Goal: Use online tool/utility: Utilize a website feature to perform a specific function

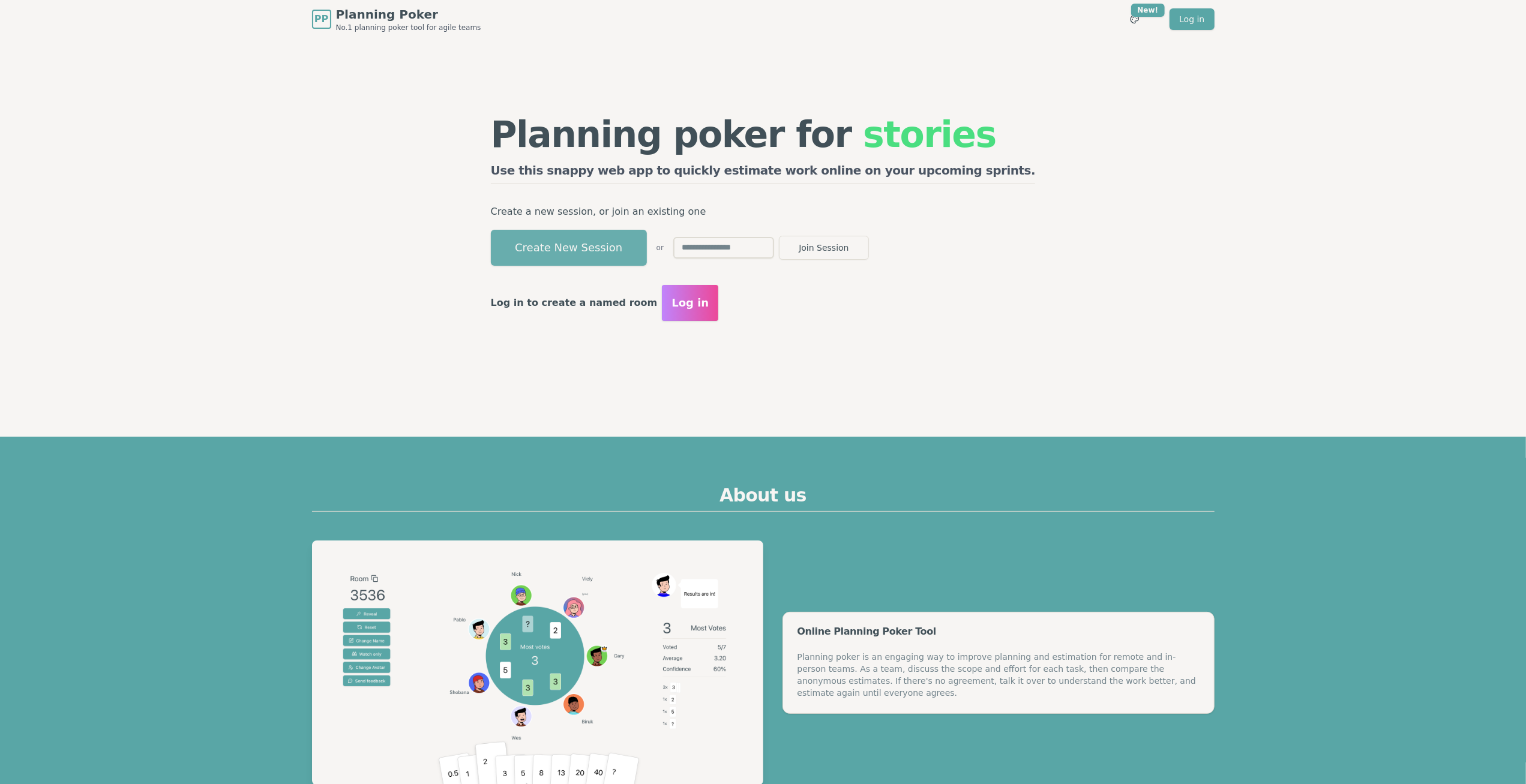
click at [634, 254] on button "Create New Session" at bounding box center [569, 248] width 156 height 36
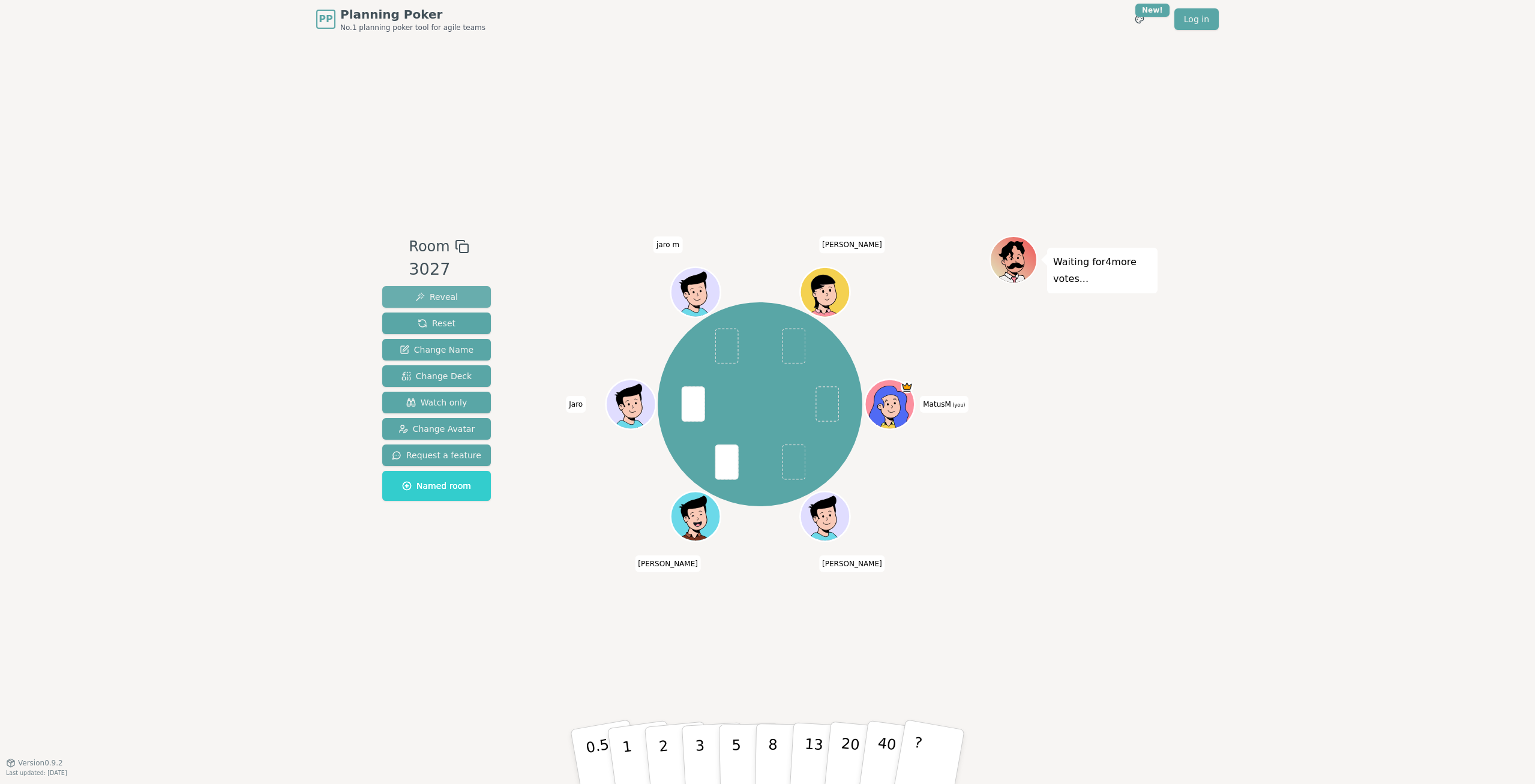
click at [440, 293] on span "Reveal" at bounding box center [436, 297] width 43 height 12
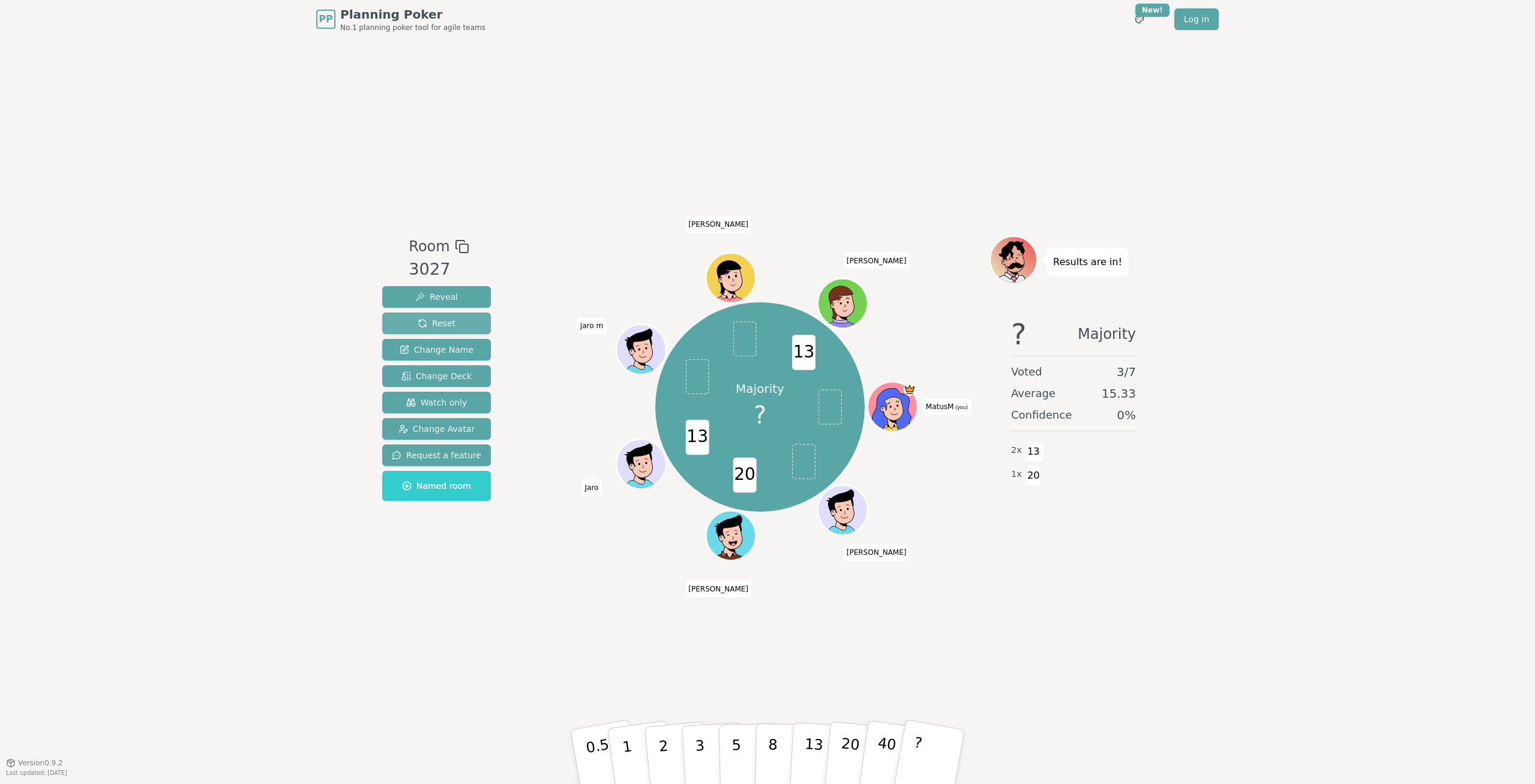
click at [459, 322] on button "Reset" at bounding box center [436, 323] width 109 height 22
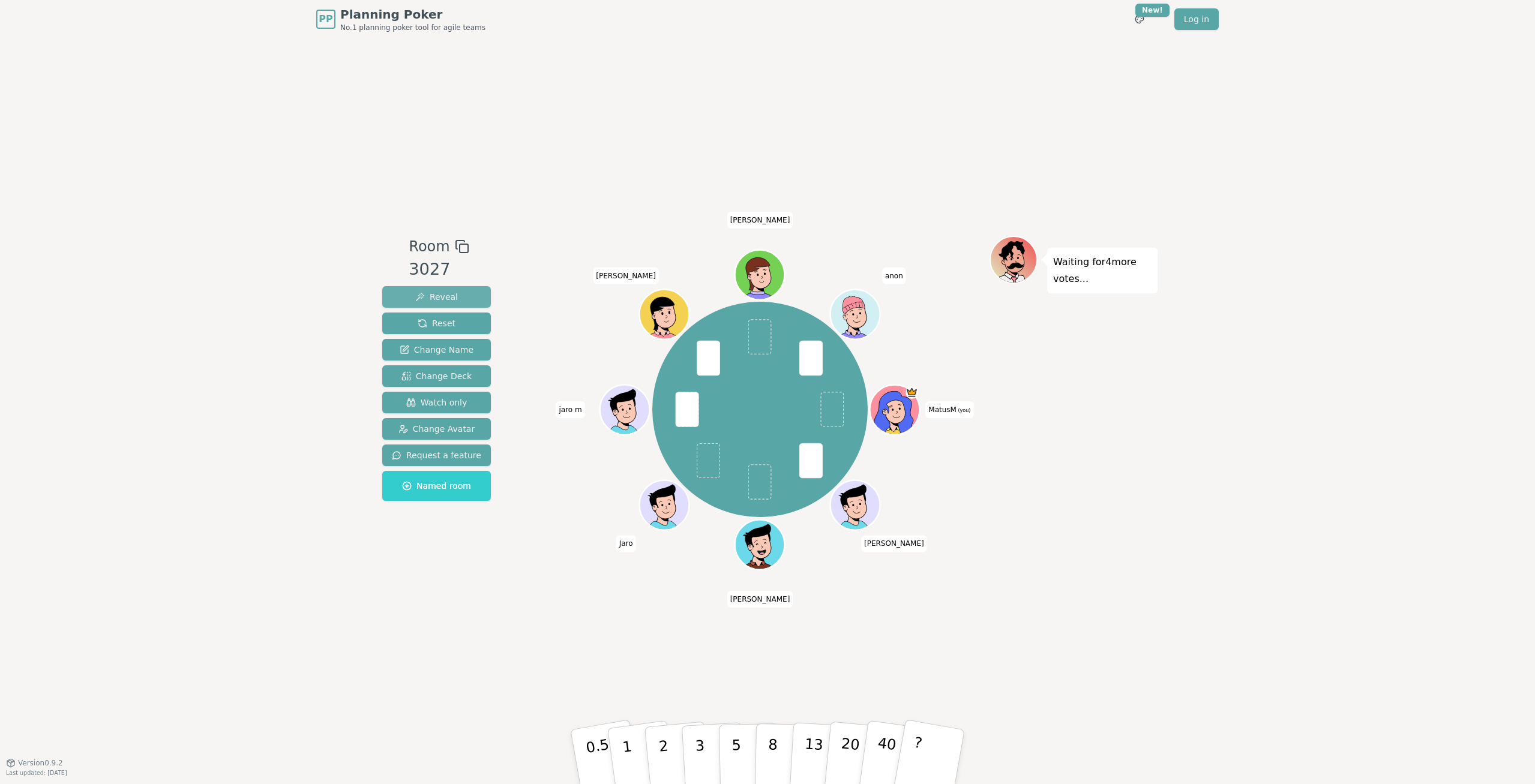
click at [453, 299] on button "Reveal" at bounding box center [436, 296] width 109 height 22
click at [450, 322] on span "Reset" at bounding box center [436, 323] width 38 height 12
click at [462, 299] on button "Reveal" at bounding box center [436, 296] width 109 height 22
click at [464, 328] on button "Reset" at bounding box center [436, 323] width 109 height 22
click at [441, 295] on span "Reveal" at bounding box center [436, 297] width 43 height 12
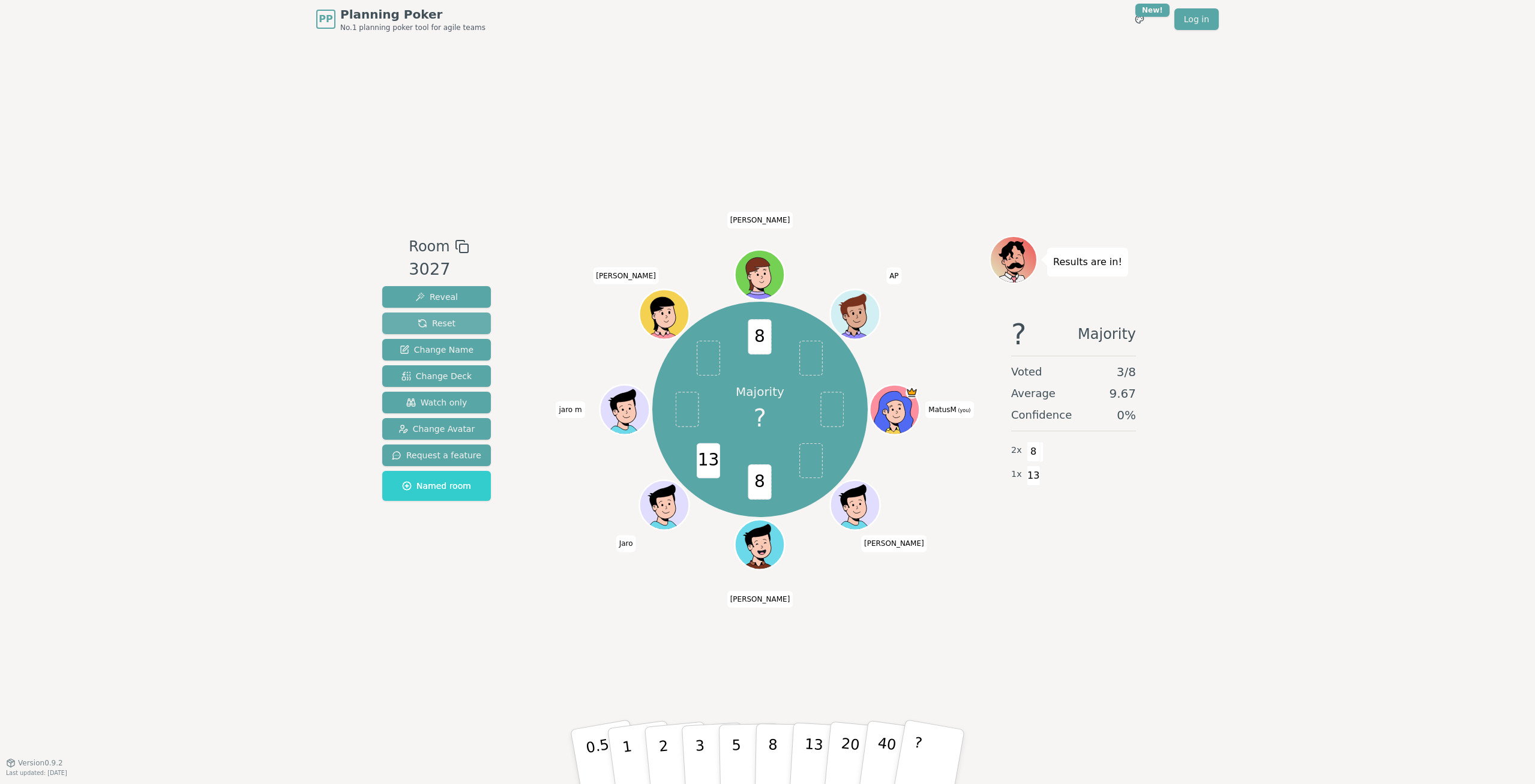
click at [417, 319] on span "Reset" at bounding box center [436, 323] width 38 height 12
click at [441, 294] on span "Reveal" at bounding box center [436, 297] width 43 height 12
click at [437, 326] on span "Reset" at bounding box center [436, 323] width 38 height 12
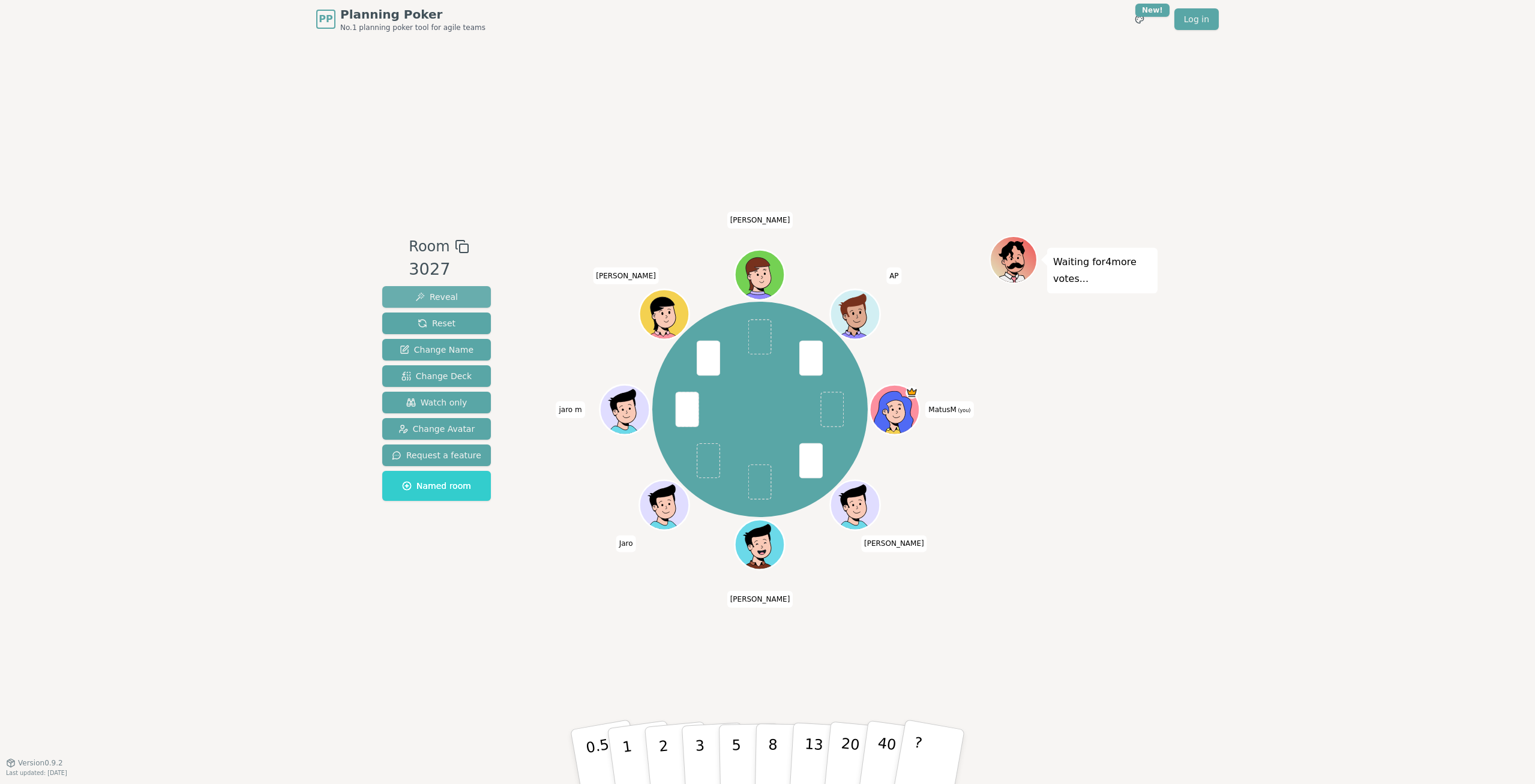
click at [447, 295] on span "Reveal" at bounding box center [436, 297] width 43 height 12
click at [441, 325] on span "Reset" at bounding box center [436, 323] width 38 height 12
click at [438, 298] on span "Reveal" at bounding box center [436, 297] width 43 height 12
click at [449, 324] on span "Reset" at bounding box center [436, 323] width 38 height 12
click at [453, 291] on button "Reveal" at bounding box center [436, 296] width 109 height 22
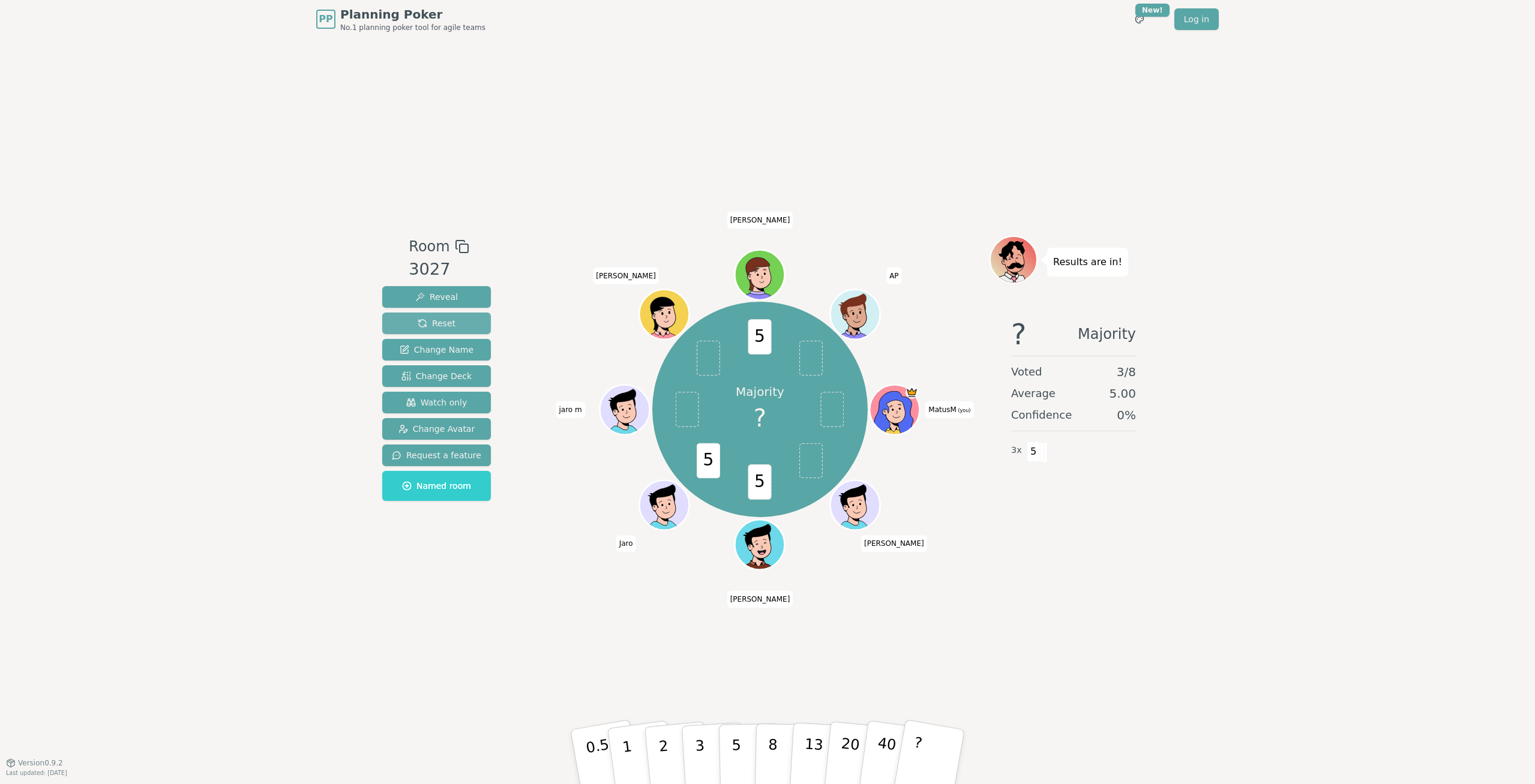
click at [441, 322] on span "Reset" at bounding box center [436, 323] width 38 height 12
click at [441, 298] on span "Reveal" at bounding box center [436, 297] width 43 height 12
click at [428, 328] on span "Reset" at bounding box center [436, 323] width 38 height 12
click at [440, 298] on span "Reveal" at bounding box center [436, 297] width 43 height 12
click at [462, 321] on button "Reset" at bounding box center [436, 323] width 109 height 22
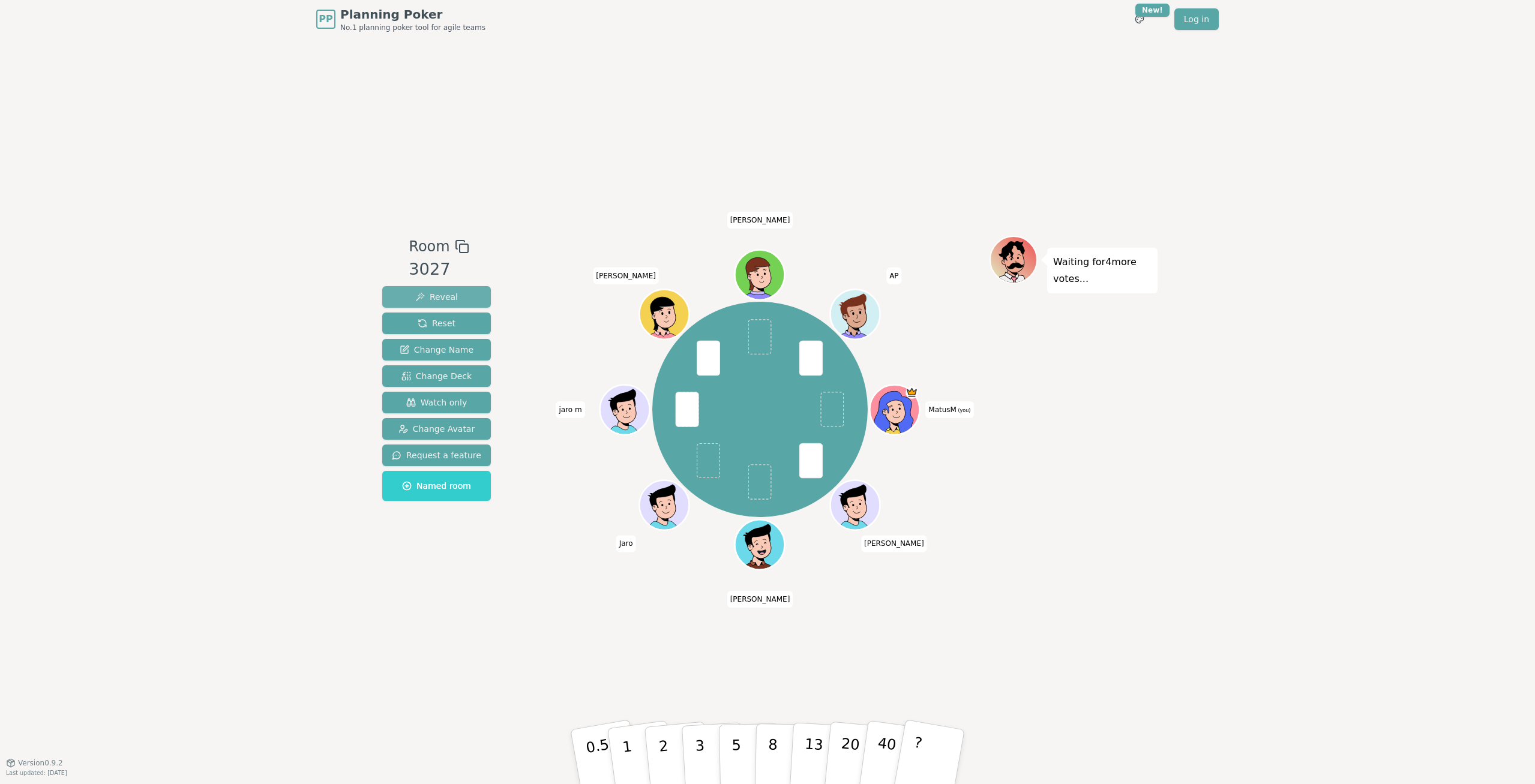
click at [444, 296] on span "Reveal" at bounding box center [436, 297] width 43 height 12
click at [438, 319] on span "Reset" at bounding box center [436, 323] width 38 height 12
click at [430, 293] on span "Reveal" at bounding box center [436, 297] width 43 height 12
click at [434, 325] on span "Reset" at bounding box center [436, 323] width 38 height 12
click at [448, 373] on span "Change Deck" at bounding box center [437, 376] width 71 height 12
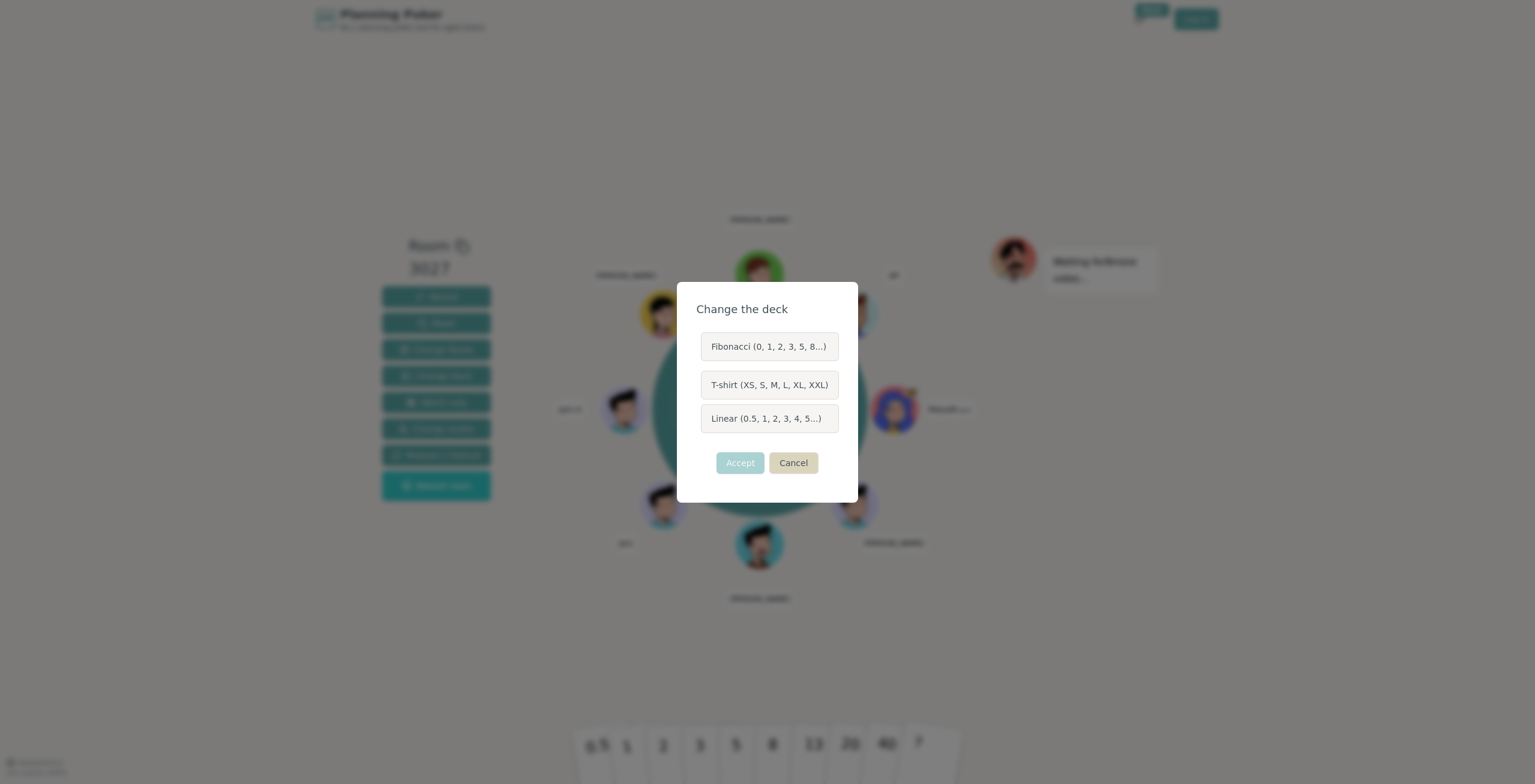
click at [801, 464] on button "Cancel" at bounding box center [793, 463] width 49 height 22
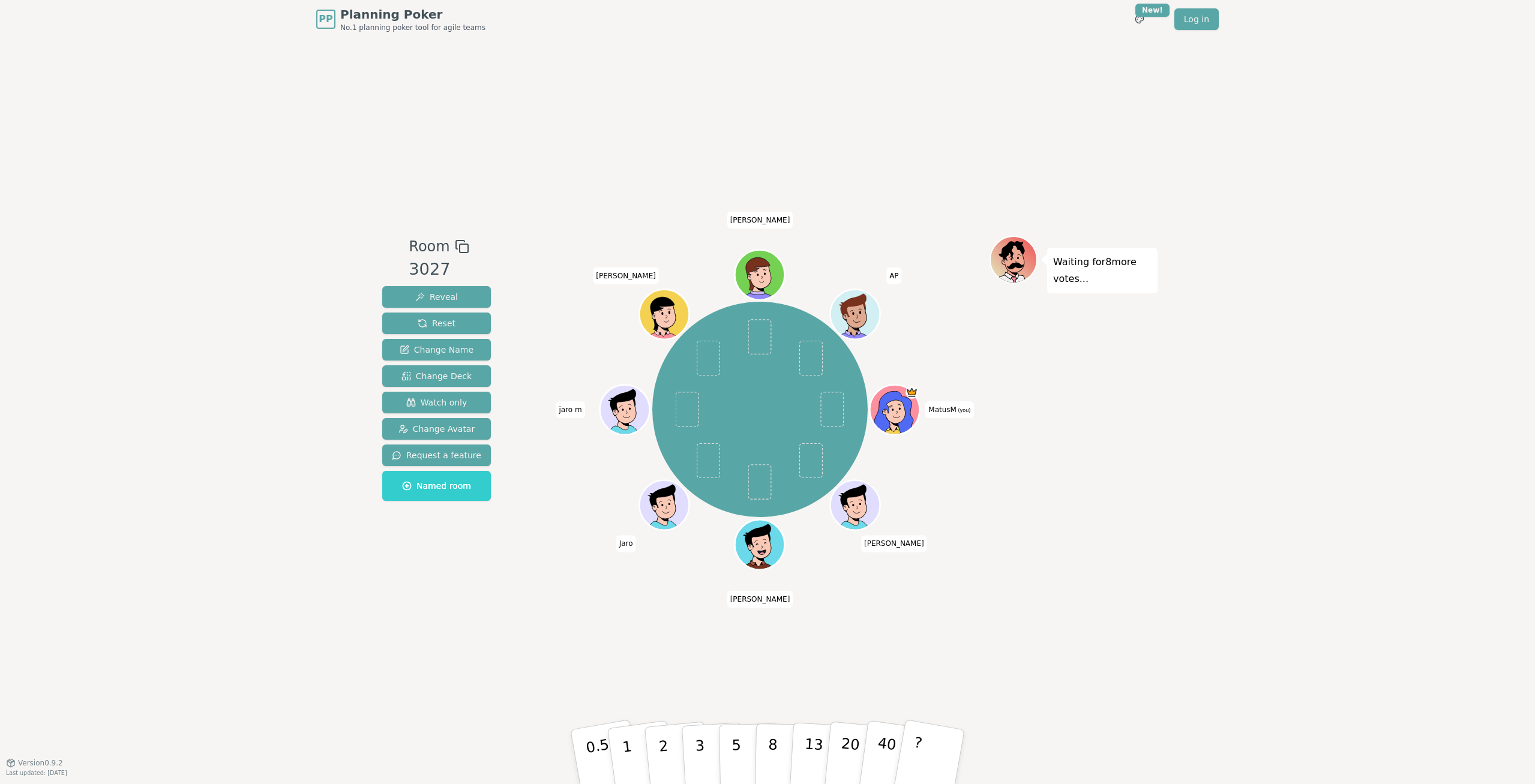
click at [522, 287] on div "Room 3027 Reveal Reset Change Name Change Deck Watch only Change Avatar Request…" at bounding box center [767, 401] width 780 height 330
click at [447, 299] on span "Reveal" at bounding box center [436, 297] width 43 height 12
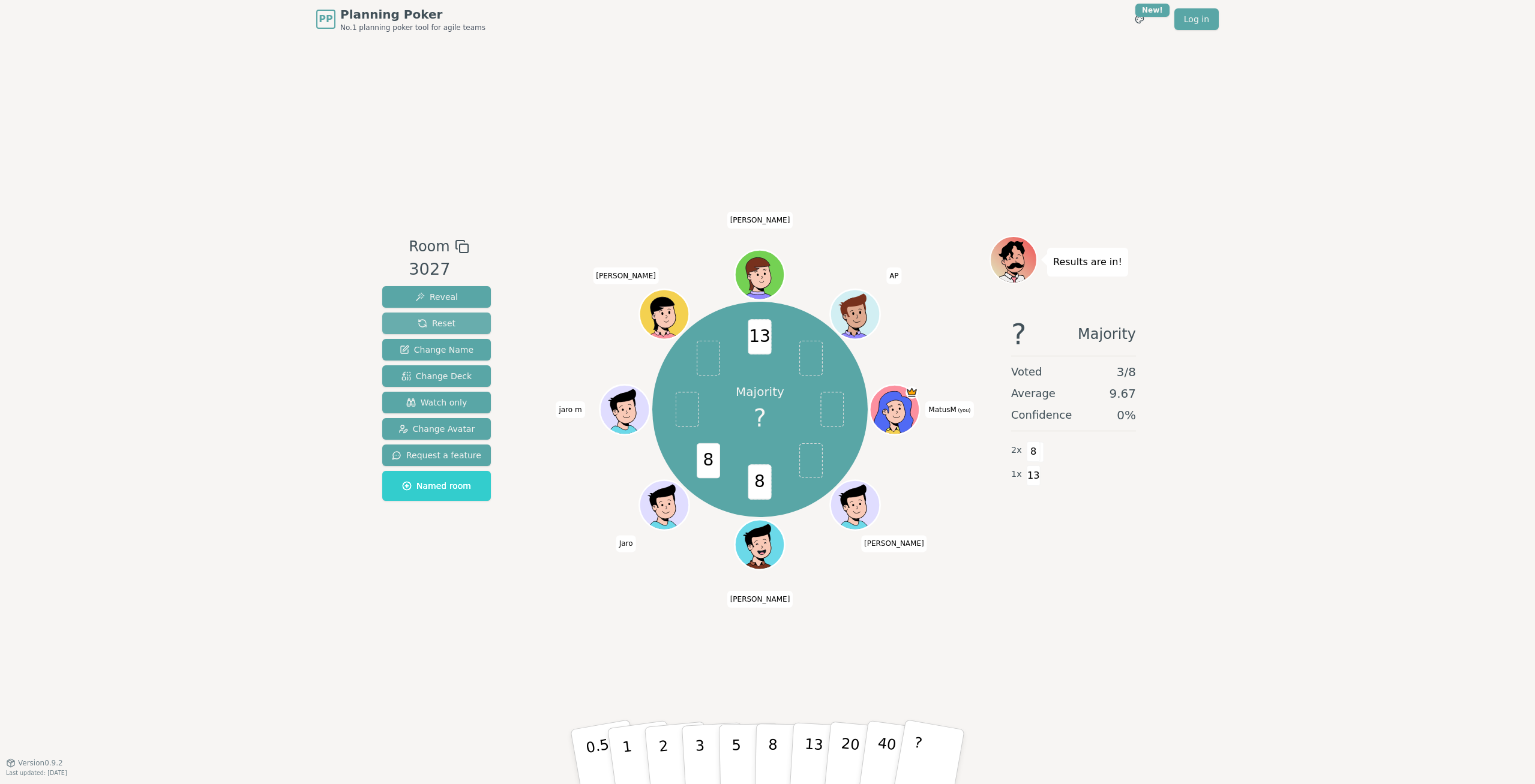
click at [459, 325] on button "Reset" at bounding box center [436, 323] width 109 height 22
click at [443, 299] on span "Reveal" at bounding box center [436, 297] width 43 height 12
click at [439, 329] on span "Reset" at bounding box center [436, 323] width 38 height 12
click at [438, 296] on span "Reveal" at bounding box center [436, 297] width 43 height 12
click at [456, 317] on button "Reset" at bounding box center [436, 323] width 109 height 22
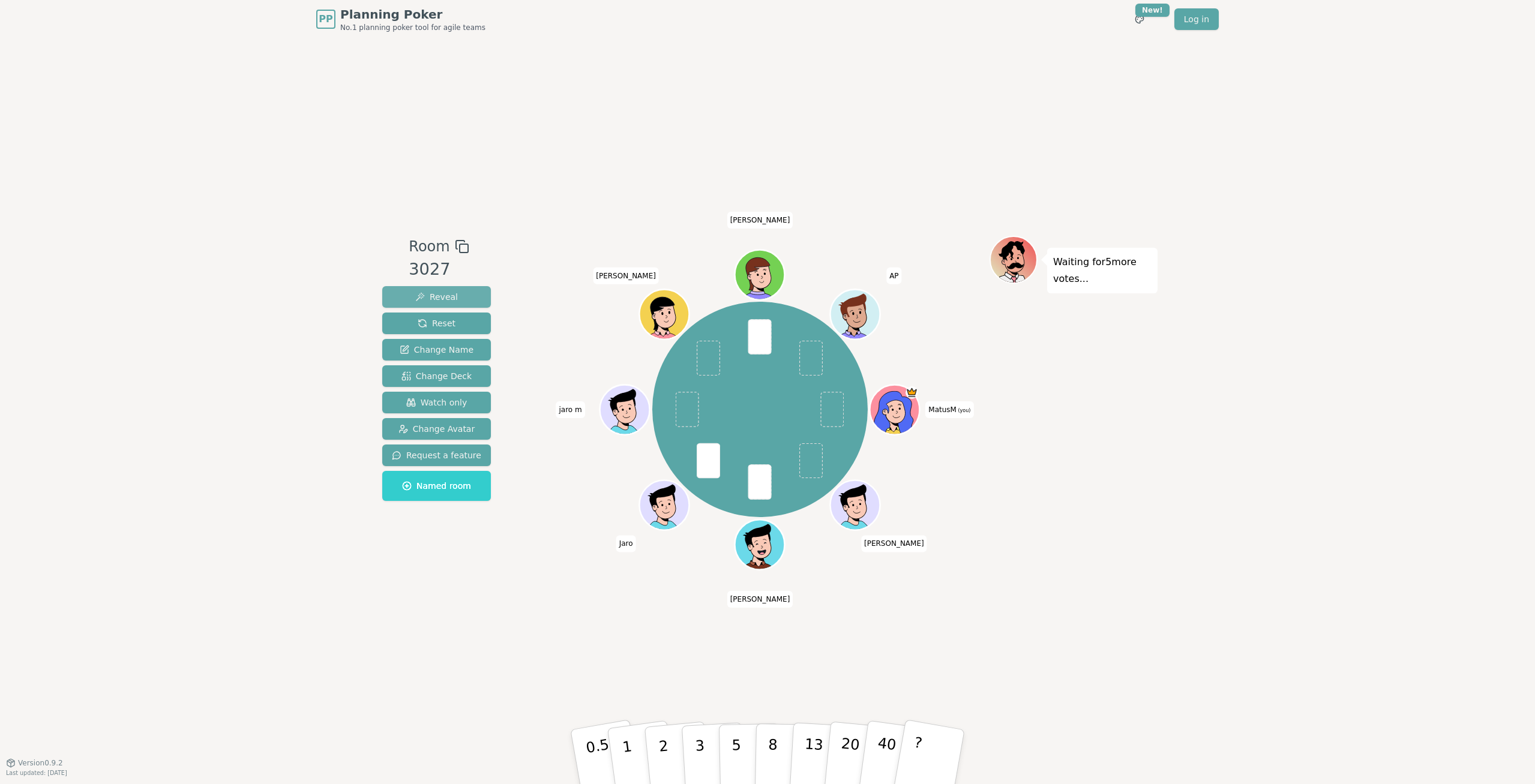
click at [429, 298] on span "Reveal" at bounding box center [436, 297] width 43 height 12
click at [450, 328] on button "Reset" at bounding box center [436, 323] width 109 height 22
click at [432, 296] on span "Reveal" at bounding box center [436, 297] width 43 height 12
click at [435, 322] on span "Reset" at bounding box center [436, 323] width 38 height 12
click at [436, 304] on button "Reveal" at bounding box center [436, 296] width 109 height 22
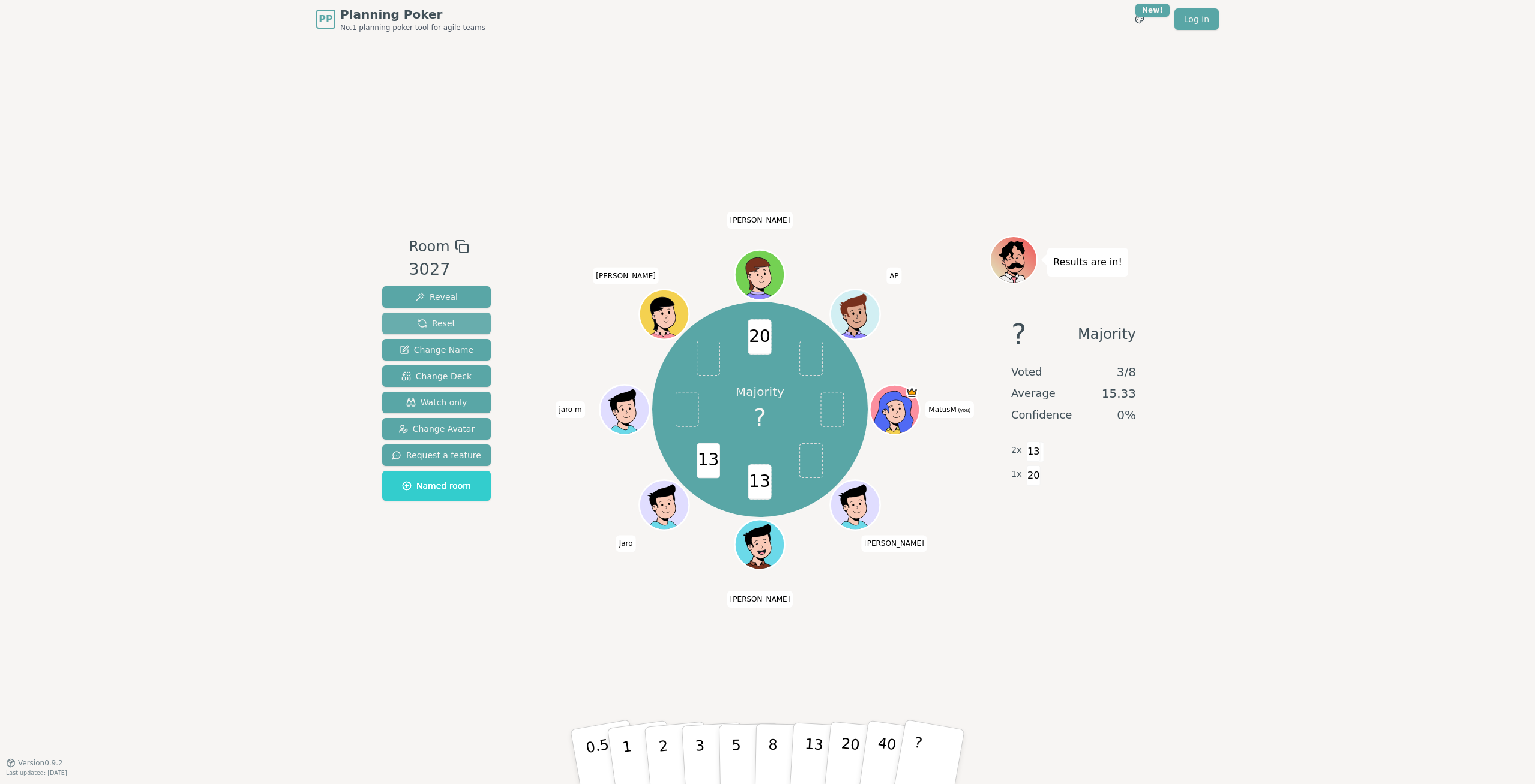
click at [432, 328] on span "Reset" at bounding box center [436, 323] width 38 height 12
click at [430, 290] on button "Reveal" at bounding box center [436, 296] width 109 height 22
click at [442, 323] on span "Reset" at bounding box center [436, 323] width 38 height 12
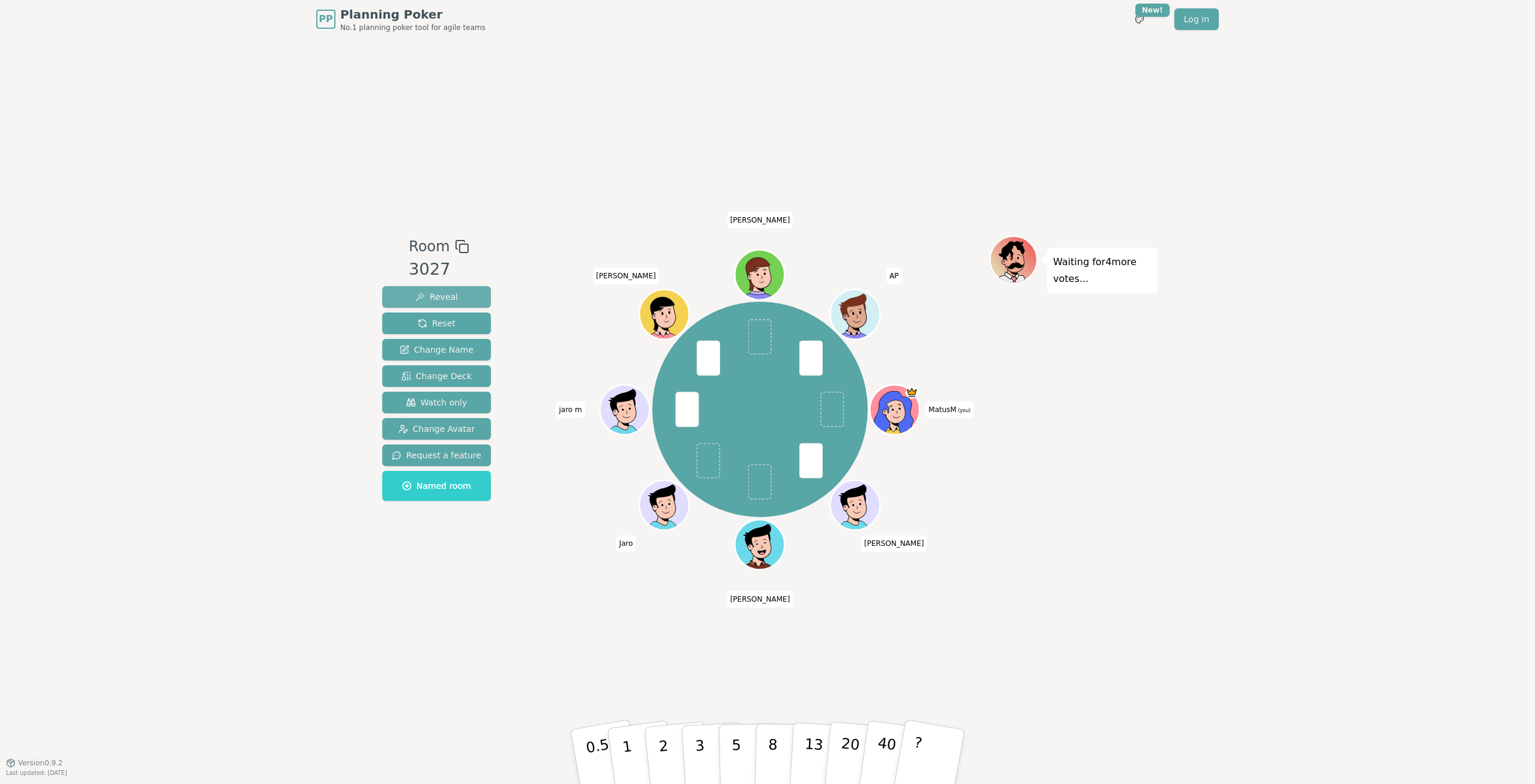
click at [438, 295] on span "Reveal" at bounding box center [436, 297] width 43 height 12
click at [432, 322] on span "Reset" at bounding box center [436, 323] width 38 height 12
click at [436, 298] on span "Reveal" at bounding box center [436, 297] width 43 height 12
click at [412, 319] on button "Reset" at bounding box center [436, 323] width 109 height 22
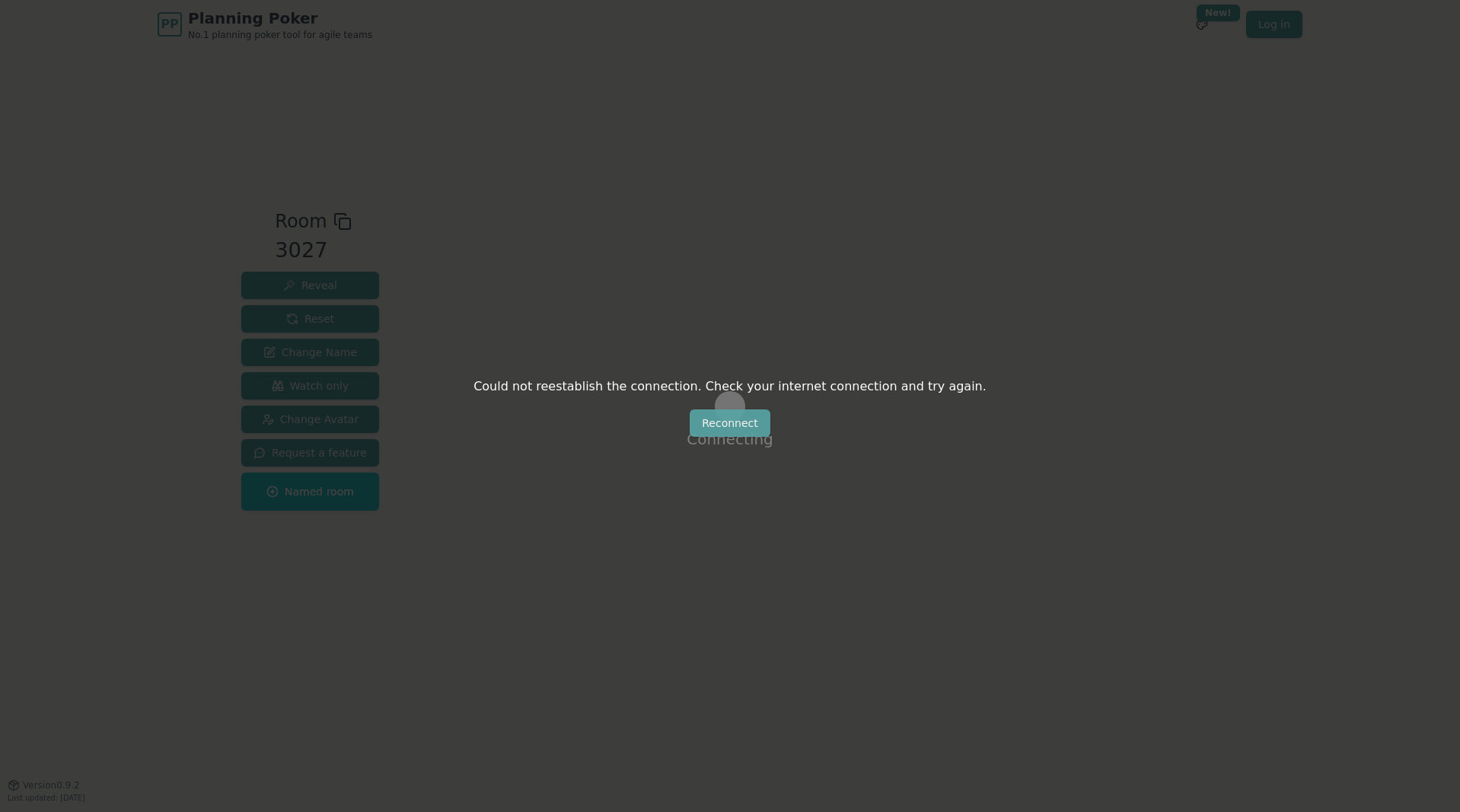
click at [745, 427] on button "Reconnect" at bounding box center [730, 423] width 81 height 28
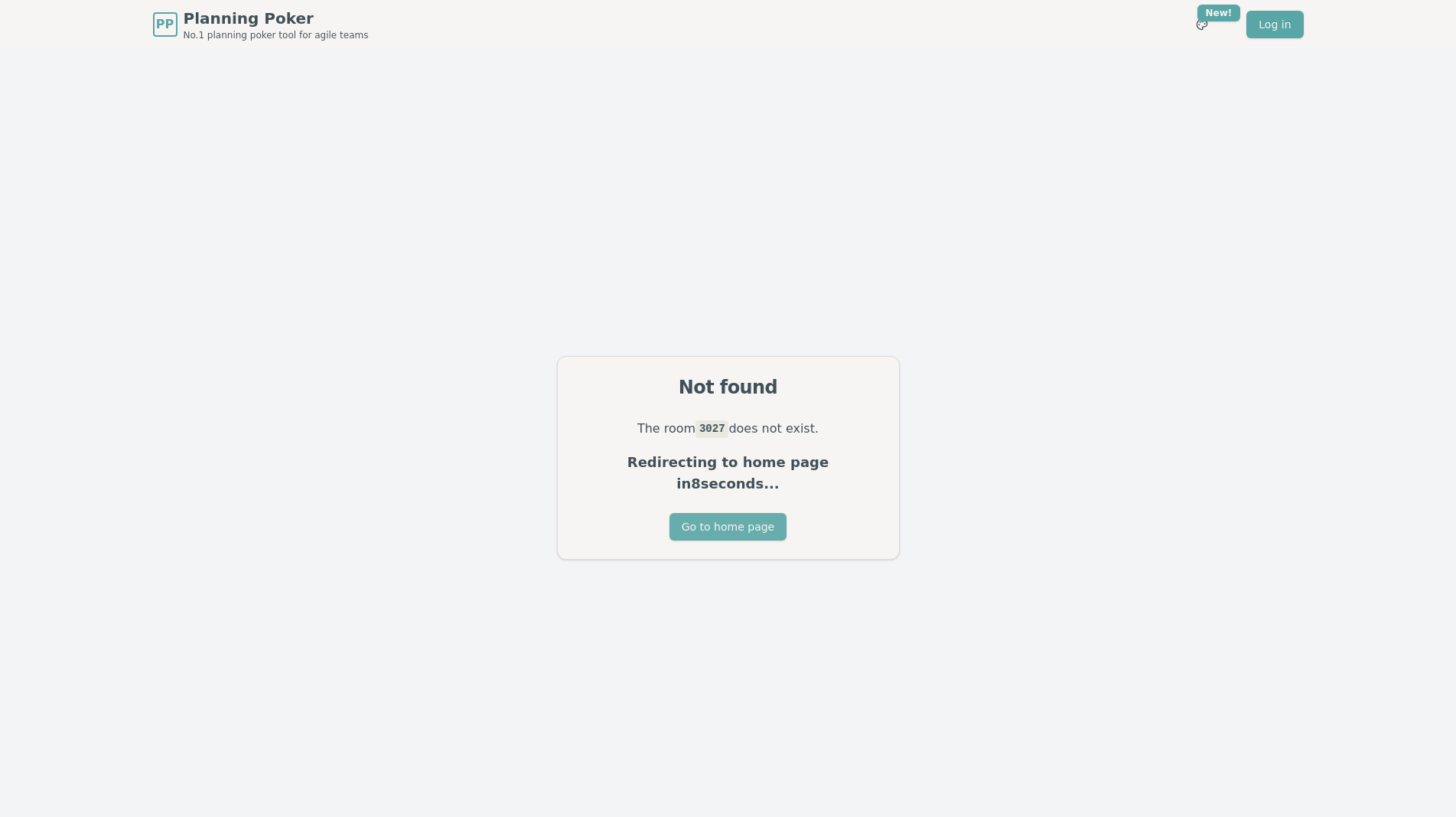
click at [747, 513] on button "Go to home page" at bounding box center [728, 527] width 117 height 28
